Goal: Book appointment/travel/reservation

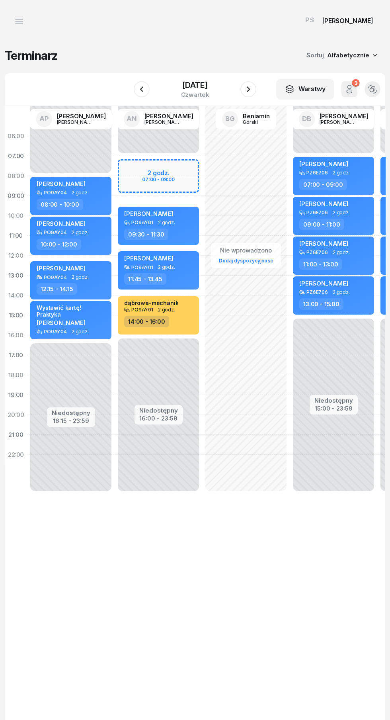
click at [210, 83] on div "[DATE]" at bounding box center [195, 85] width 28 height 8
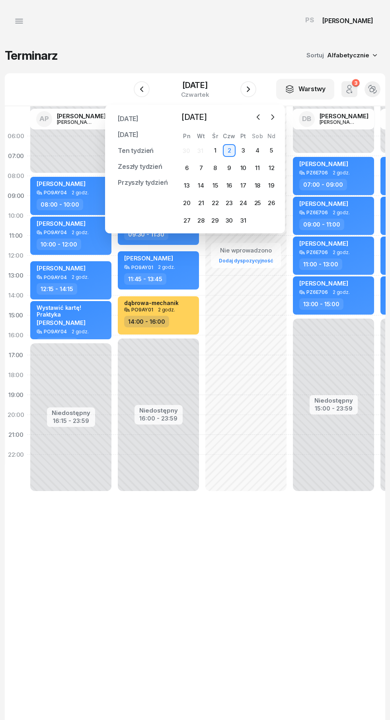
click at [273, 117] on icon "button" at bounding box center [273, 117] width 8 height 8
click at [290, 112] on div "BG [PERSON_NAME]" at bounding box center [334, 119] width 88 height 26
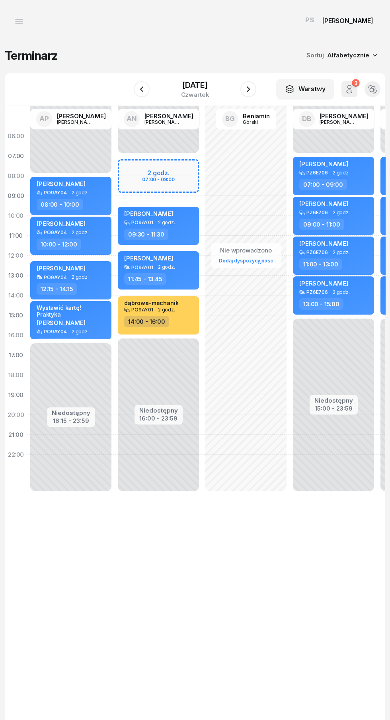
click at [210, 85] on div "[DATE]" at bounding box center [195, 85] width 28 height 8
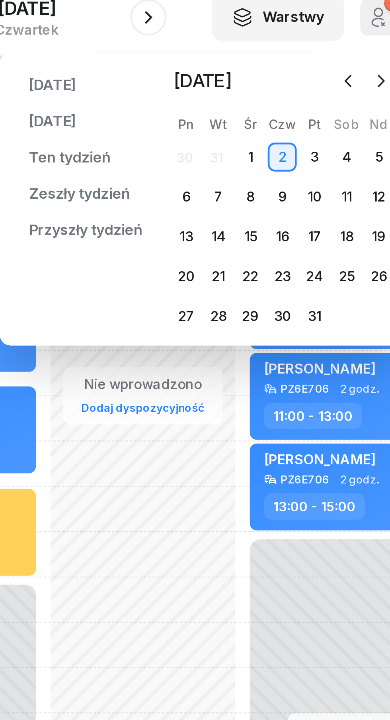
click at [351, 117] on icon "button" at bounding box center [351, 117] width 8 height 8
click at [350, 118] on icon "button" at bounding box center [351, 117] width 8 height 8
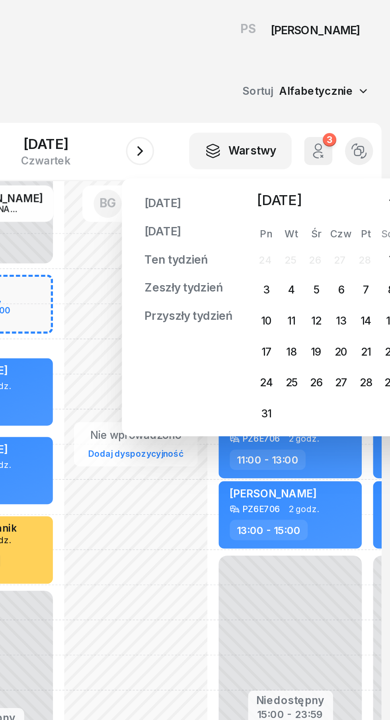
scroll to position [0, 1]
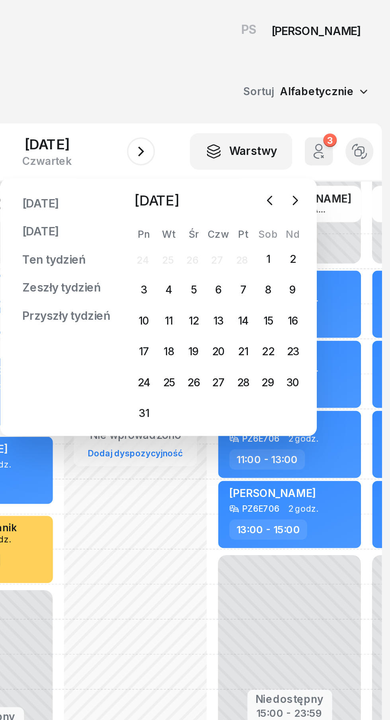
click at [336, 117] on icon "button" at bounding box center [336, 117] width 8 height 8
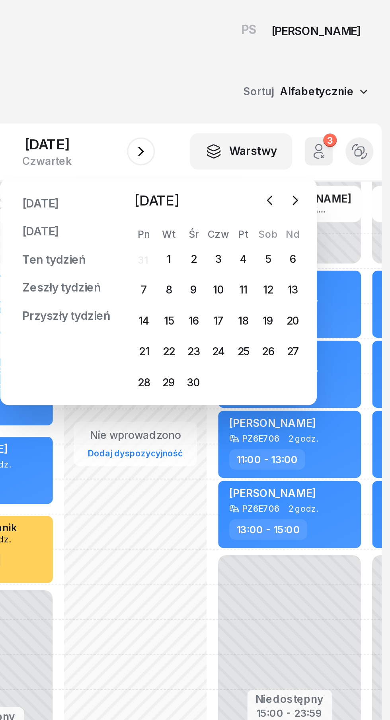
click at [336, 118] on icon "button" at bounding box center [336, 117] width 8 height 8
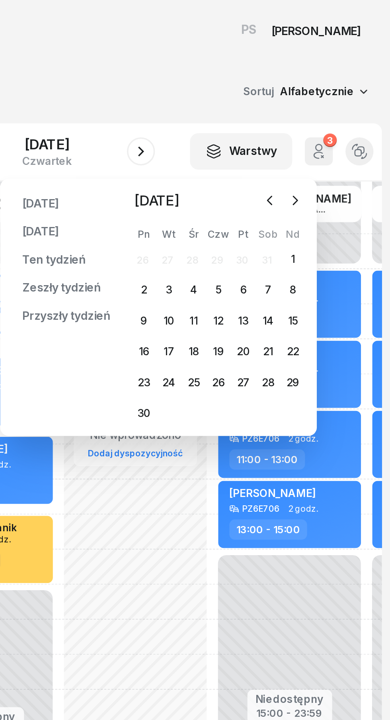
click at [337, 119] on icon "button" at bounding box center [336, 117] width 8 height 8
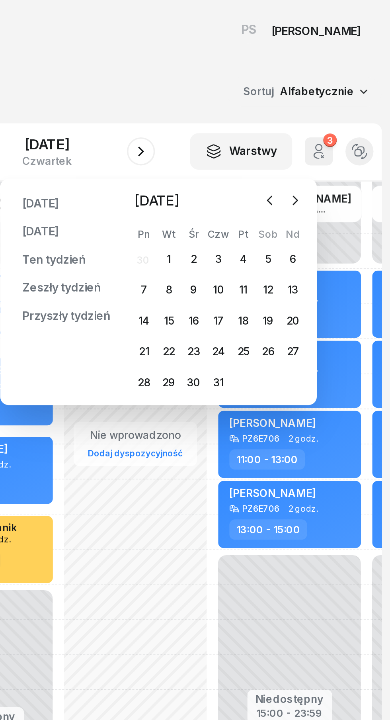
click at [336, 117] on icon "button" at bounding box center [336, 117] width 8 height 8
click at [337, 184] on div "17" at bounding box center [335, 185] width 13 height 13
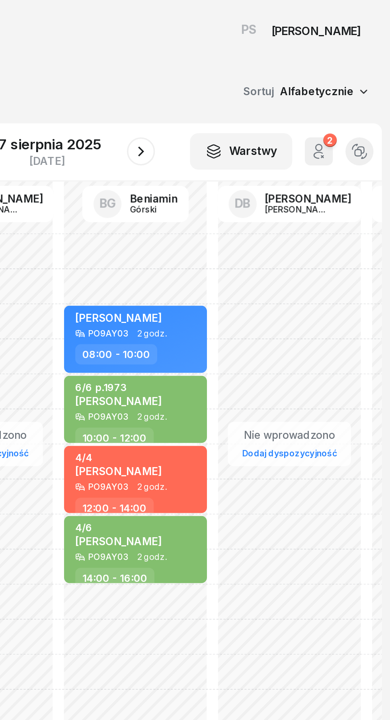
click at [247, 91] on icon "button" at bounding box center [249, 89] width 10 height 10
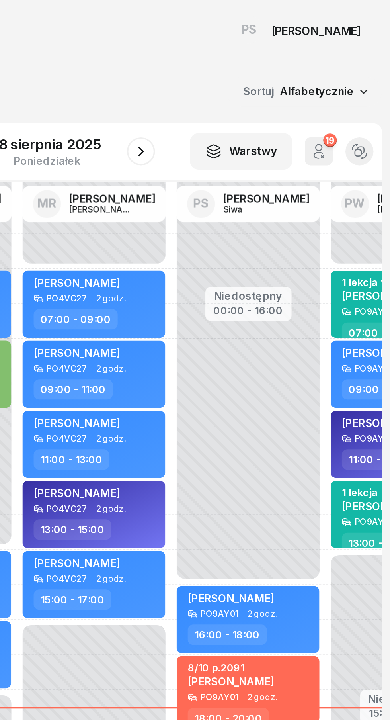
scroll to position [0, 199]
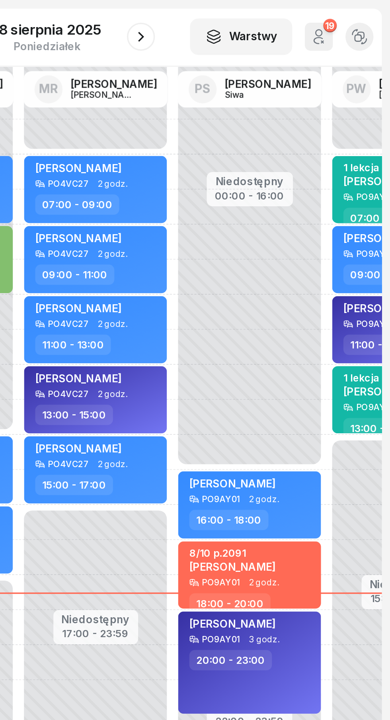
click at [312, 396] on div "8/10 p.2091 [PERSON_NAME]" at bounding box center [300, 388] width 49 height 18
click at [312, 388] on span "[PERSON_NAME]" at bounding box center [300, 391] width 49 height 8
click at [318, 358] on div "16:00 - 18:00" at bounding box center [311, 364] width 70 height 12
click at [307, 469] on div "[PERSON_NAME] PO9AY01 3 godz. 20:00 - 23:00" at bounding box center [310, 445] width 81 height 58
select select "20"
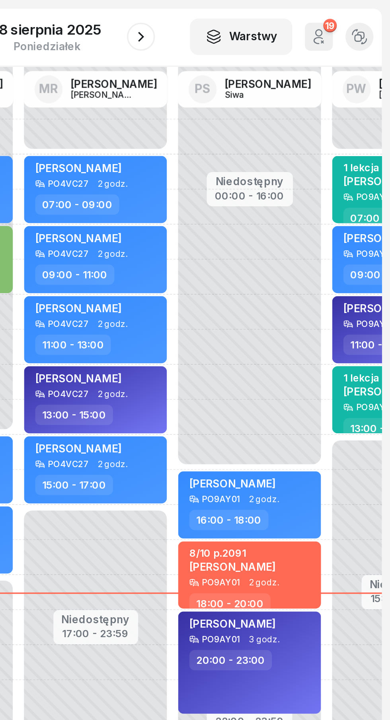
select select "23"
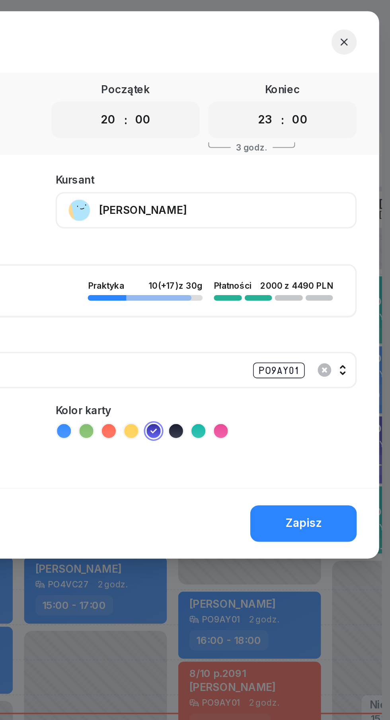
click at [228, 75] on select "00 01 02 03 04 05 06 07 08 09 10 11 12 13 14 15 16 17 18 19 20 21 22 23" at bounding box center [229, 68] width 15 height 17
select select "19"
click at [222, 60] on select "00 01 02 03 04 05 06 07 08 09 10 11 12 13 14 15 16 17 18 19 20 21 22 23" at bounding box center [229, 68] width 15 height 17
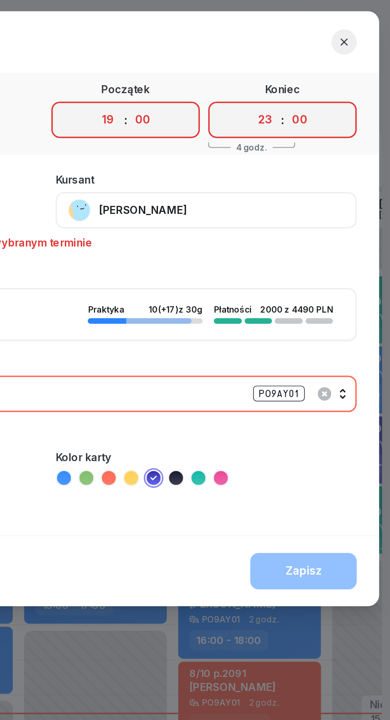
click at [317, 70] on select "00 01 02 03 04 05 06 07 08 09 10 11 12 13 14 15 16 17 18 19 20 21 22 23" at bounding box center [319, 68] width 15 height 17
select select "22"
click at [312, 60] on select "00 01 02 03 04 05 06 07 08 09 10 11 12 13 14 15 16 17 18 19 20 21 22 23" at bounding box center [319, 68] width 15 height 17
click at [358, 329] on div "Odwołaj Zapisz" at bounding box center [195, 324] width 378 height 40
click at [344, 328] on div "Odwołaj Zapisz" at bounding box center [195, 324] width 378 height 40
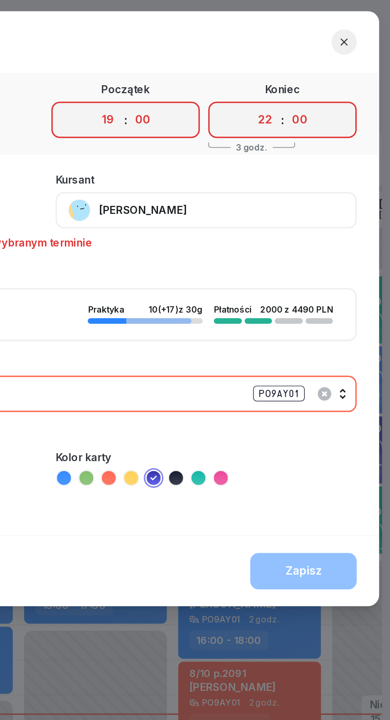
click at [365, 226] on button "KIA RIO PO9AY01" at bounding box center [195, 224] width 352 height 21
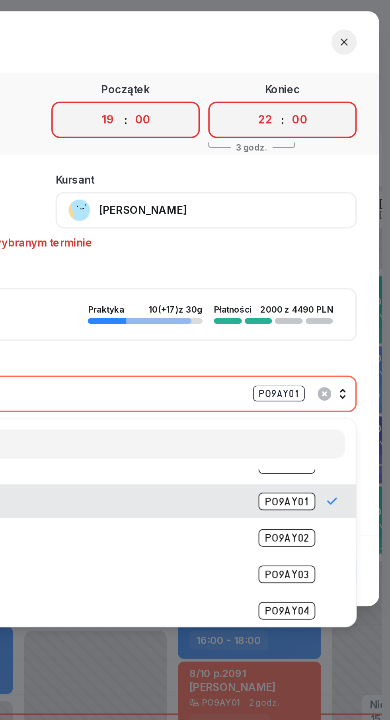
scroll to position [78, 0]
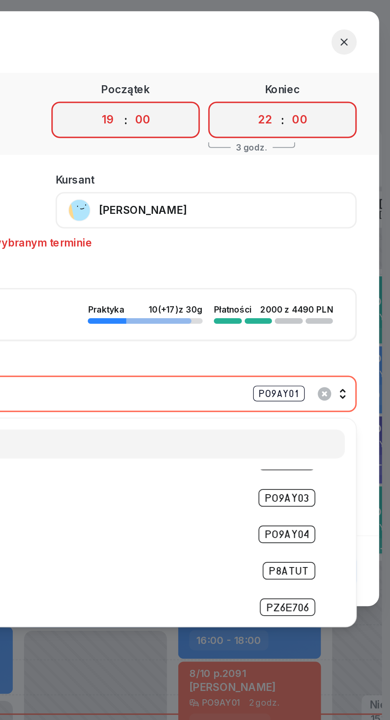
click at [333, 348] on span "PZ6E706" at bounding box center [331, 345] width 31 height 10
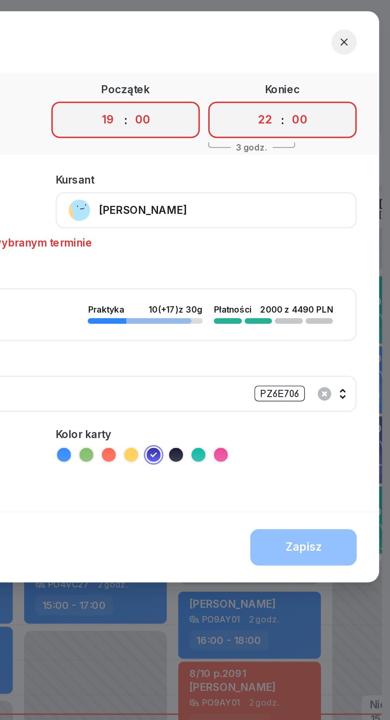
click at [341, 313] on div "Odwołaj Zapisz" at bounding box center [195, 311] width 378 height 40
click at [364, 24] on icon "button" at bounding box center [364, 24] width 8 height 8
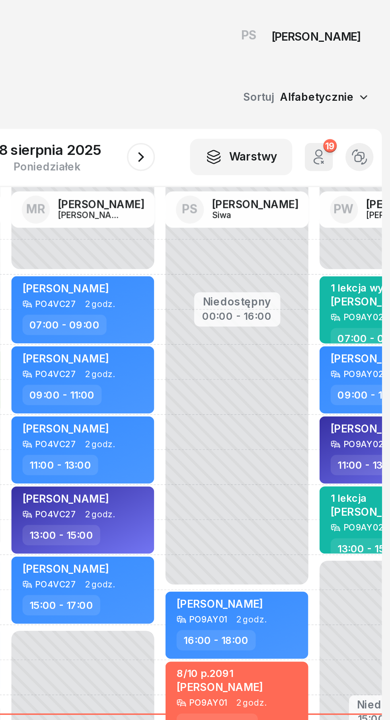
scroll to position [0, 206]
click at [246, 94] on button "button" at bounding box center [249, 89] width 16 height 16
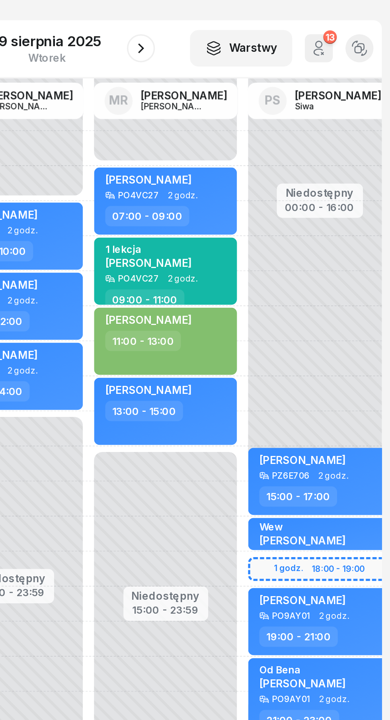
scroll to position [0, 158]
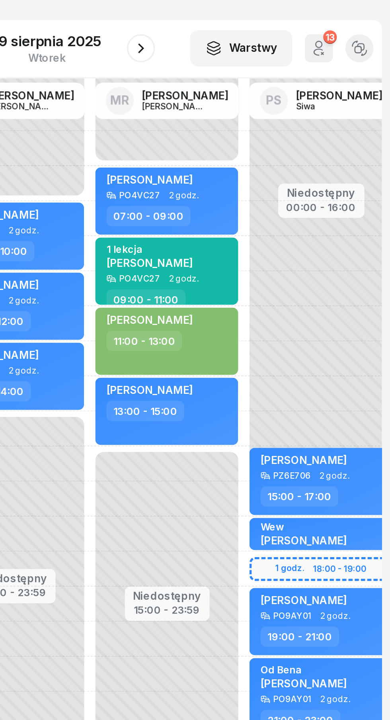
click at [243, 96] on div at bounding box center [249, 89] width 16 height 16
click at [249, 90] on icon "button" at bounding box center [248, 89] width 3 height 6
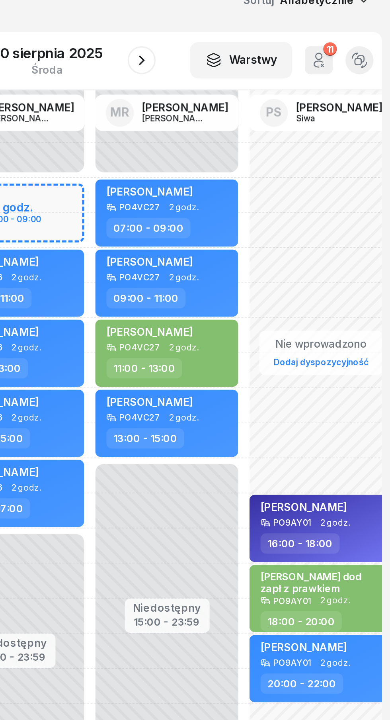
click at [248, 95] on button "button" at bounding box center [249, 89] width 16 height 16
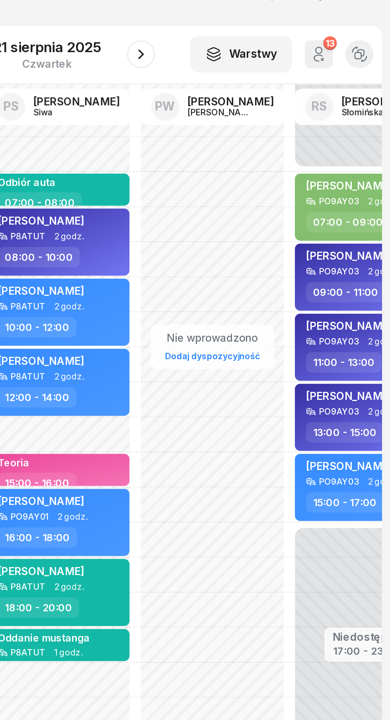
scroll to position [0, 343]
